Goal: Obtain resource: Download file/media

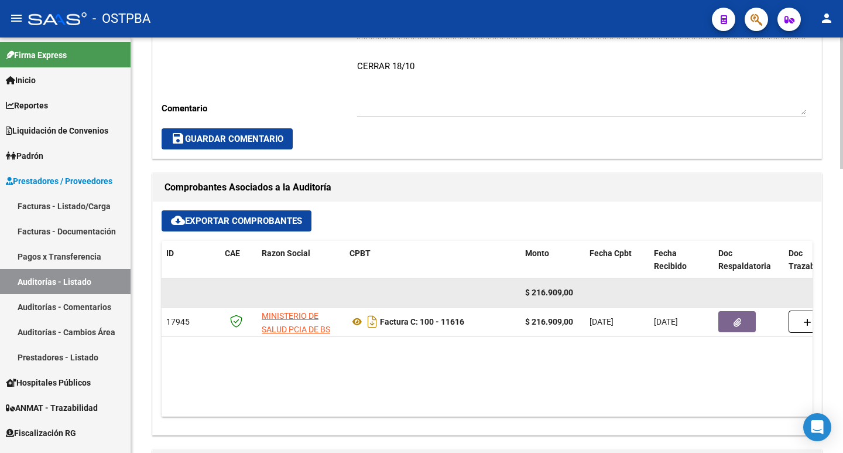
scroll to position [410, 0]
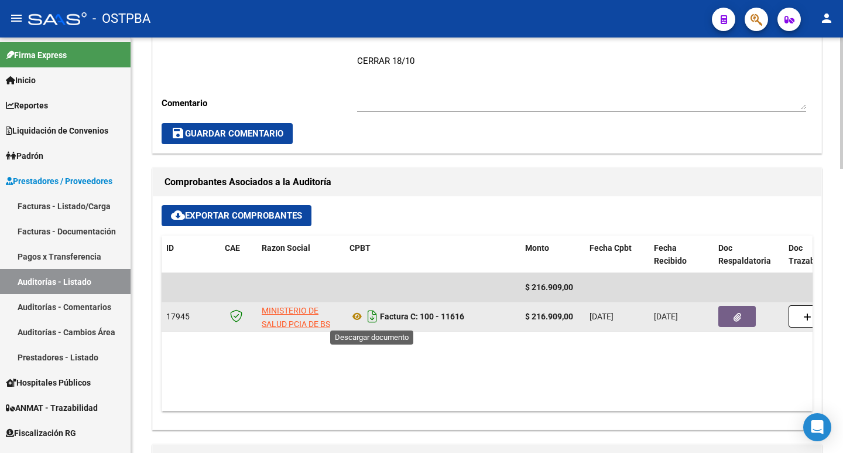
click at [373, 316] on icon "Descargar documento" at bounding box center [372, 316] width 15 height 19
click at [371, 314] on icon "Descargar documento" at bounding box center [372, 316] width 15 height 19
click at [737, 316] on icon "button" at bounding box center [737, 317] width 8 height 9
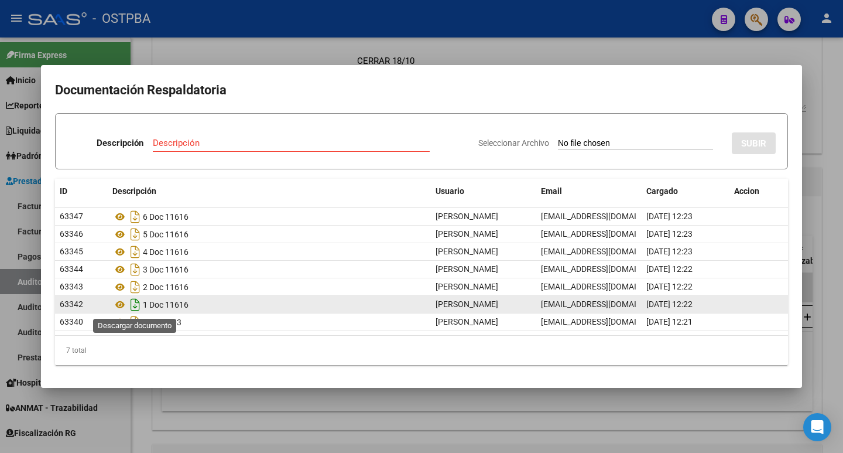
click at [138, 306] on icon "Descargar documento" at bounding box center [135, 304] width 15 height 19
click at [129, 301] on icon "Descargar documento" at bounding box center [135, 304] width 15 height 19
click at [297, 48] on div at bounding box center [421, 226] width 843 height 453
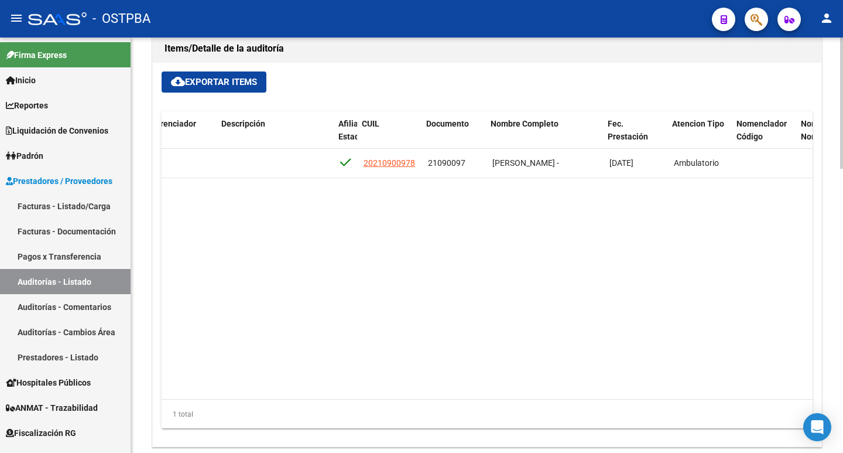
scroll to position [0, 558]
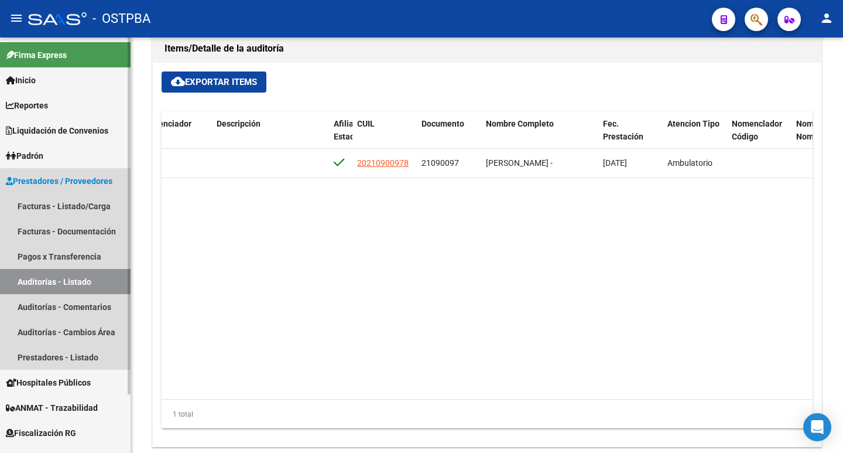
click at [54, 281] on link "Auditorías - Listado" at bounding box center [65, 281] width 131 height 25
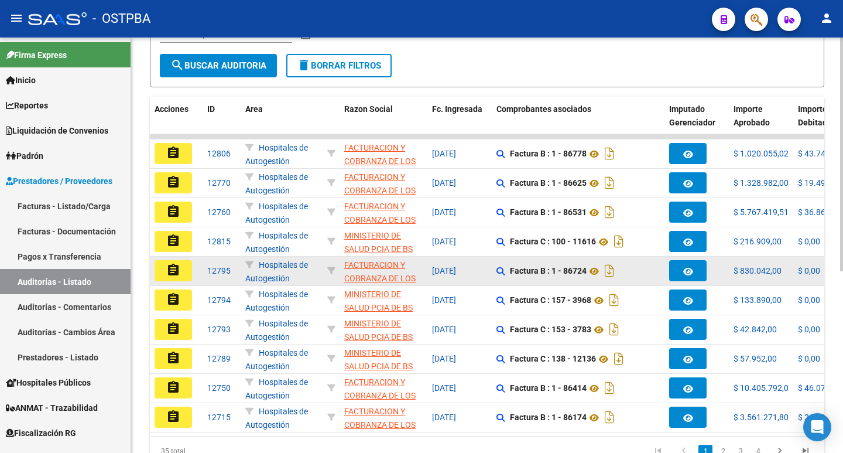
scroll to position [205, 0]
